Goal: Task Accomplishment & Management: Manage account settings

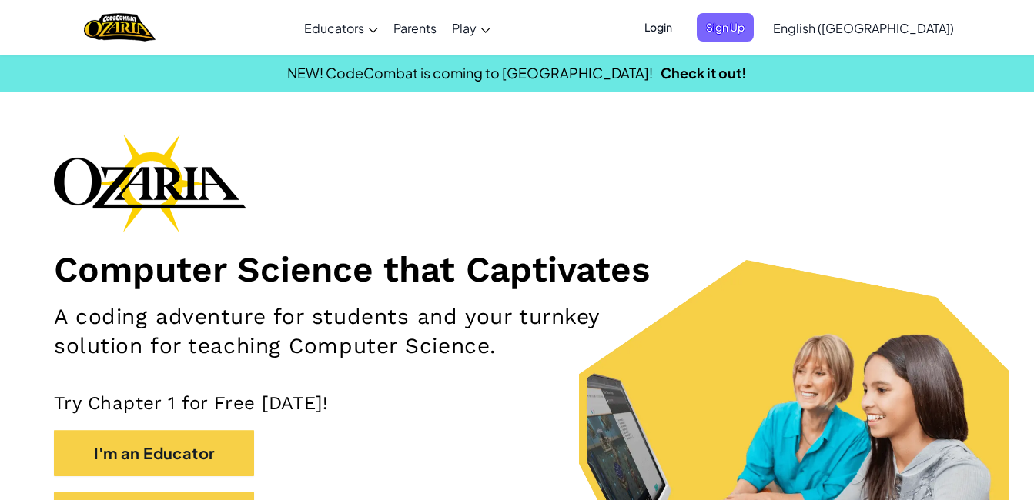
click at [681, 16] on span "Login" at bounding box center [658, 27] width 46 height 28
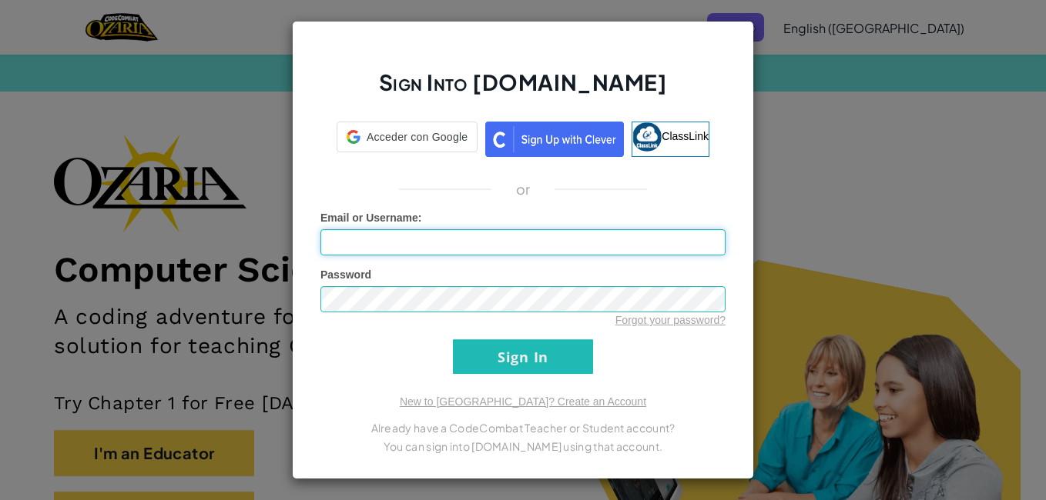
type input "a"
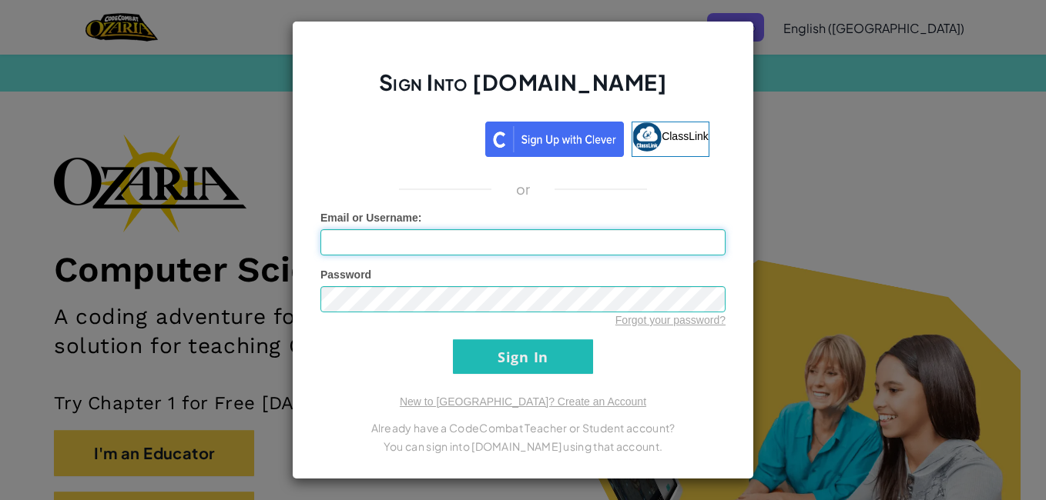
type input "a"
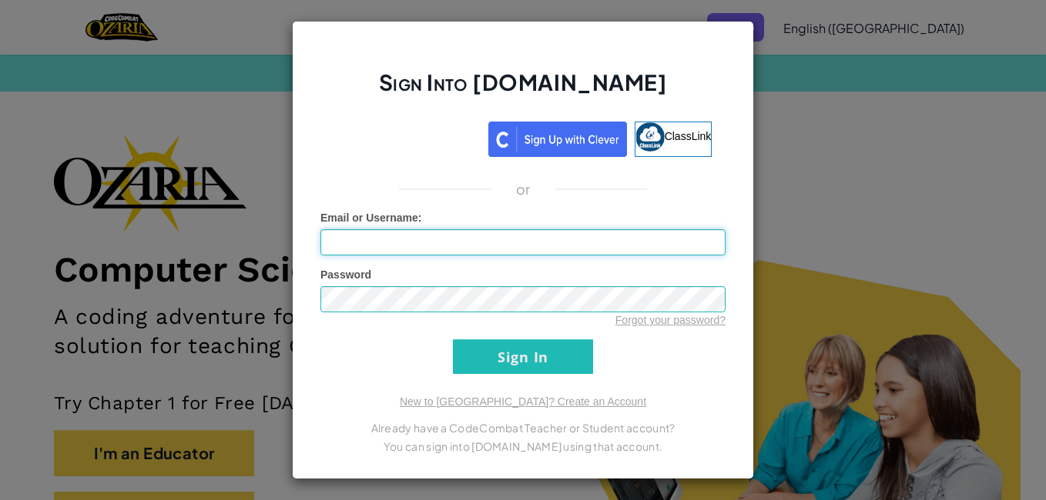
type input "a"
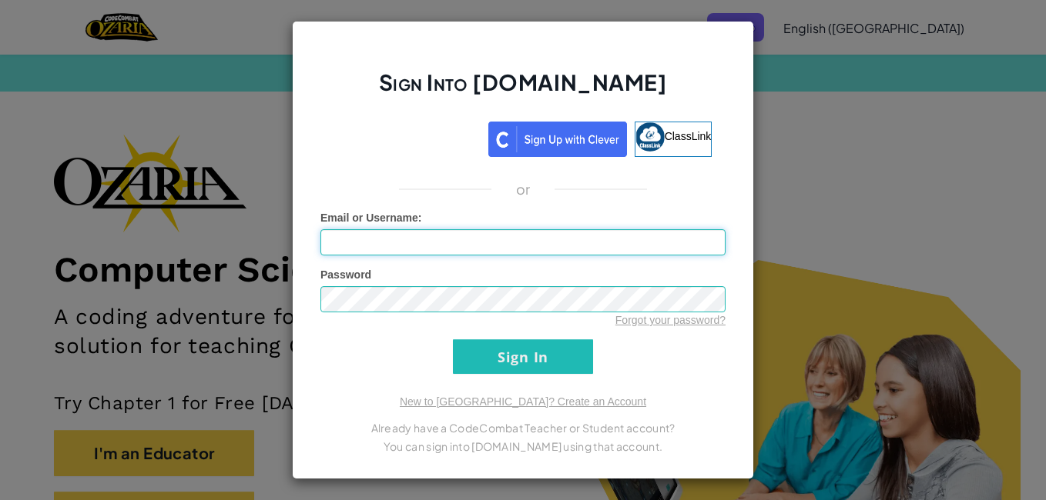
type input "a"
type input "A"
type input "a"
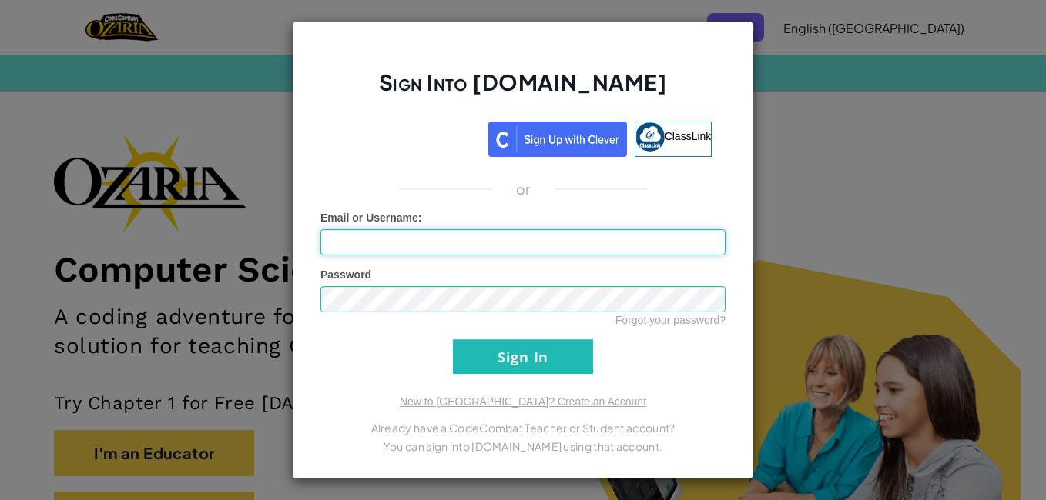
type input "a"
click at [366, 246] on input "Santiago911977" at bounding box center [522, 242] width 405 height 26
type input "SantiagoA911977"
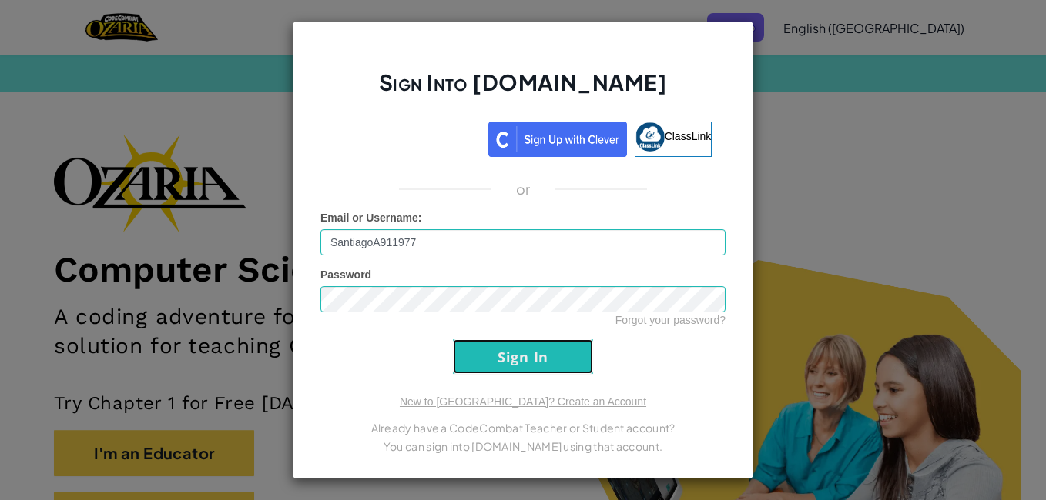
click at [541, 360] on input "Sign In" at bounding box center [523, 357] width 140 height 35
